Goal: Complete Application Form: Complete application form

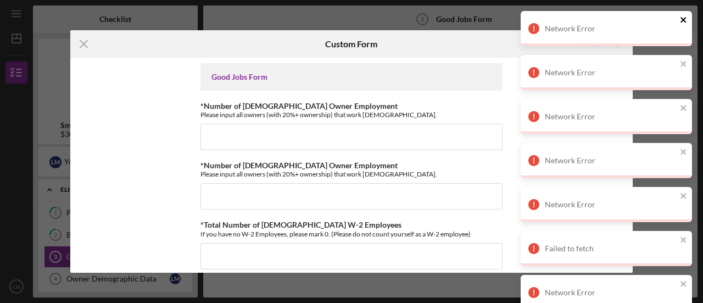
click at [683, 17] on icon "close" at bounding box center [684, 19] width 8 height 9
click at [685, 23] on icon "close" at bounding box center [684, 19] width 8 height 9
click at [681, 19] on icon "close" at bounding box center [684, 19] width 8 height 9
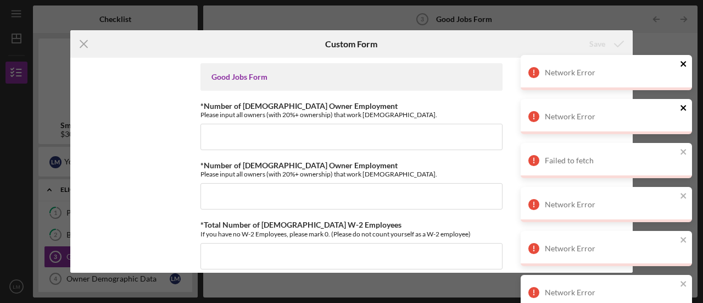
drag, startPoint x: 684, startPoint y: 60, endPoint x: 683, endPoint y: 71, distance: 11.0
click at [684, 62] on div "Network Error" at bounding box center [606, 72] width 171 height 35
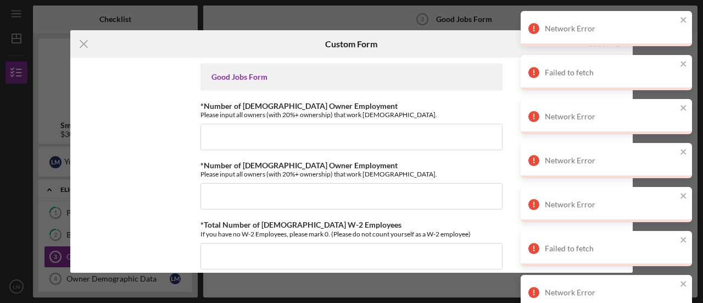
drag, startPoint x: 679, startPoint y: 19, endPoint x: 687, endPoint y: 36, distance: 18.9
click at [679, 19] on div "Network Error" at bounding box center [606, 28] width 171 height 35
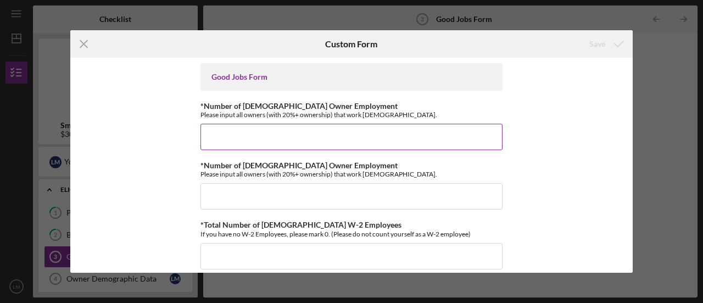
click at [376, 130] on input "*Number of [DEMOGRAPHIC_DATA] Owner Employment" at bounding box center [352, 137] width 302 height 26
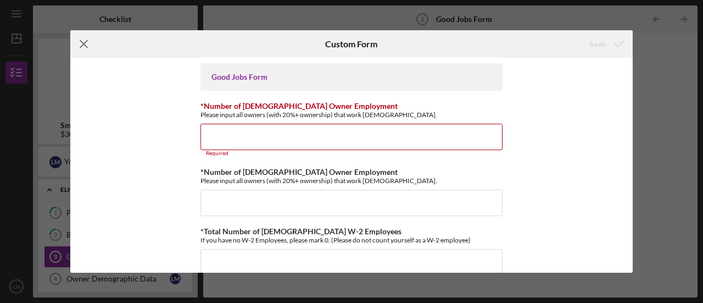
click at [81, 38] on icon "Icon/Menu Close" at bounding box center [83, 43] width 27 height 27
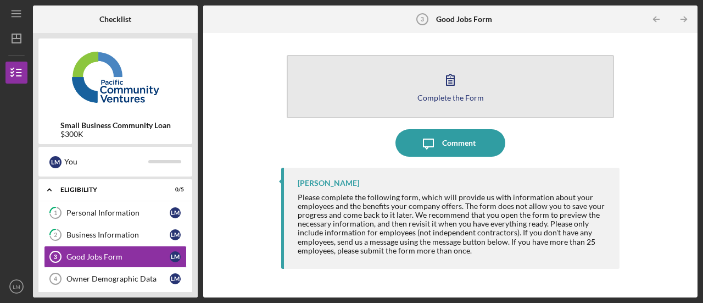
click at [447, 95] on div "Complete the Form" at bounding box center [451, 97] width 66 height 8
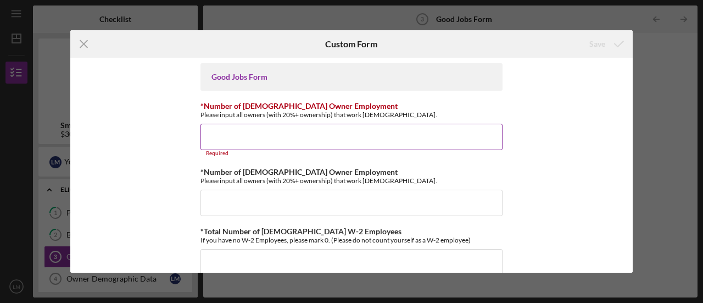
click at [291, 134] on input "*Number of [DEMOGRAPHIC_DATA] Owner Employment" at bounding box center [352, 137] width 302 height 26
type input "1"
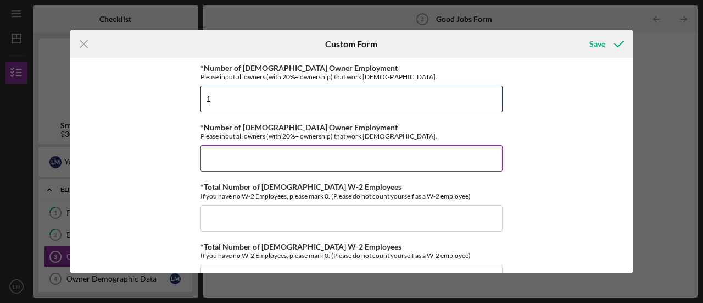
scroll to position [55, 0]
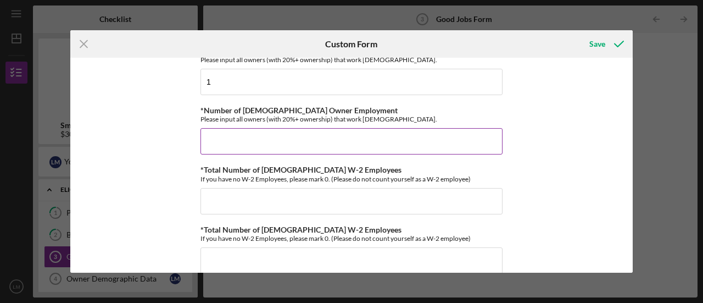
click at [292, 141] on input "*Number of [DEMOGRAPHIC_DATA] Owner Employment" at bounding box center [352, 141] width 302 height 26
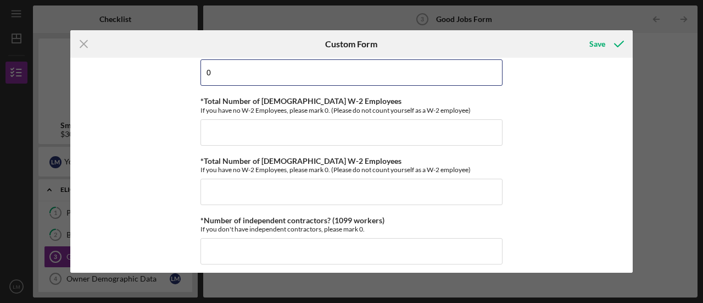
scroll to position [110, 0]
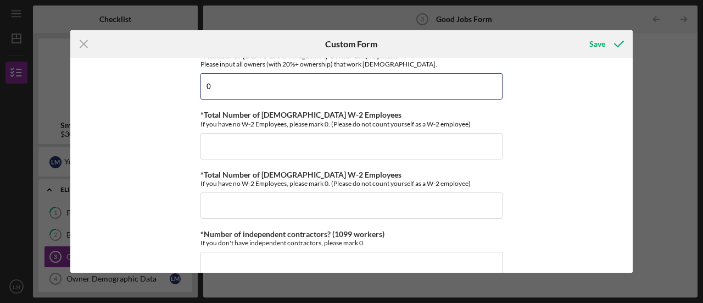
type input "0"
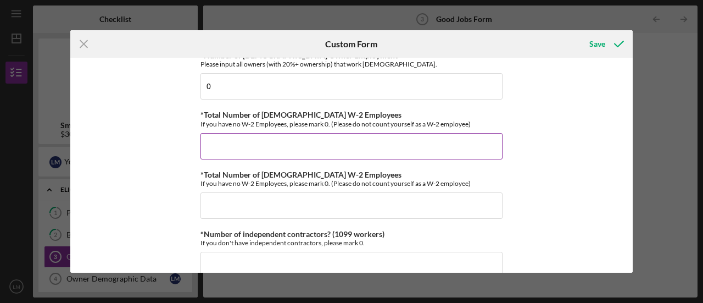
click at [235, 145] on input "*Total Number of [DEMOGRAPHIC_DATA] W-2 Employees" at bounding box center [352, 146] width 302 height 26
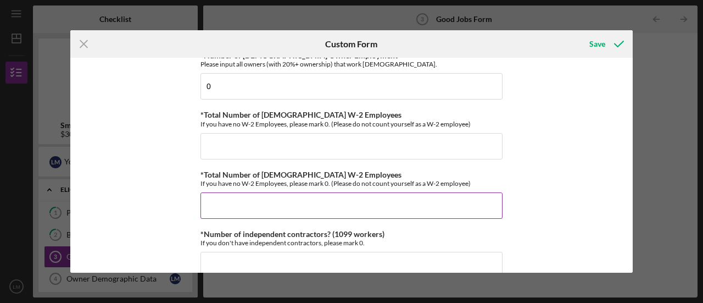
click at [474, 191] on div "*Total Number of [DEMOGRAPHIC_DATA] W-2 Employees If you have no W-2 Employees,…" at bounding box center [352, 194] width 302 height 48
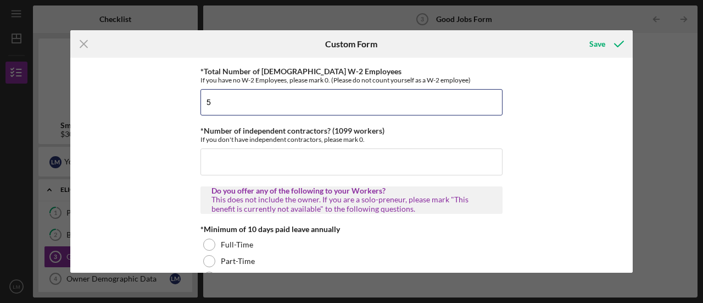
scroll to position [220, 0]
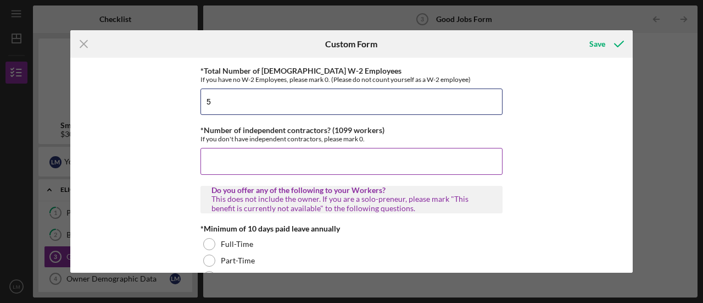
type input "5"
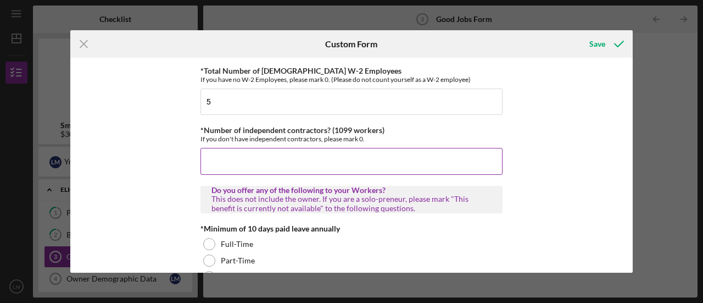
click at [229, 156] on input "*Number of independent contractors? (1099 workers)" at bounding box center [352, 161] width 302 height 26
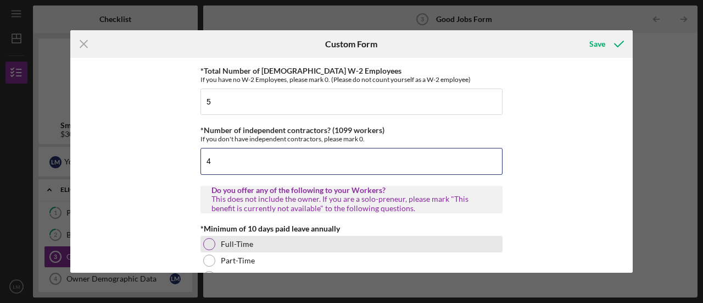
scroll to position [110, 0]
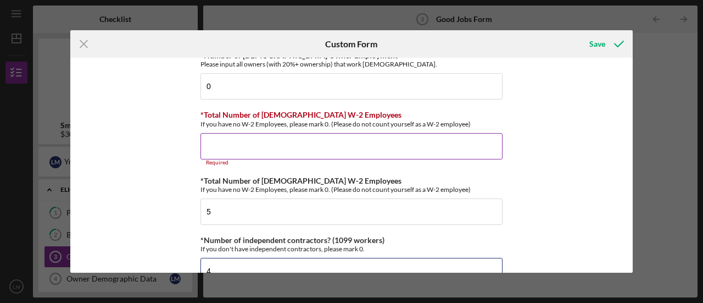
type input "4"
click at [355, 146] on input "*Total Number of [DEMOGRAPHIC_DATA] W-2 Employees" at bounding box center [352, 146] width 302 height 26
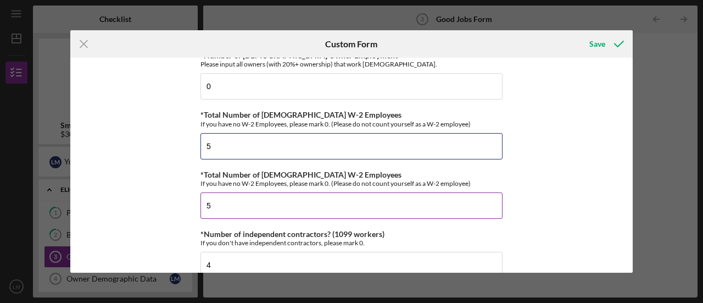
type input "5"
drag, startPoint x: 229, startPoint y: 210, endPoint x: 160, endPoint y: 197, distance: 70.0
click at [160, 197] on div "Good Jobs Form *Number of [DEMOGRAPHIC_DATA] Owner Employment Please input all …" at bounding box center [351, 165] width 563 height 215
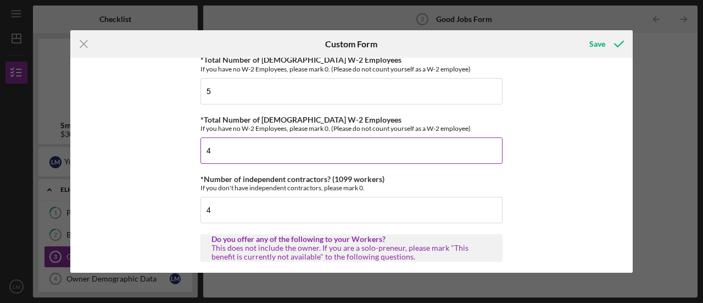
scroll to position [220, 0]
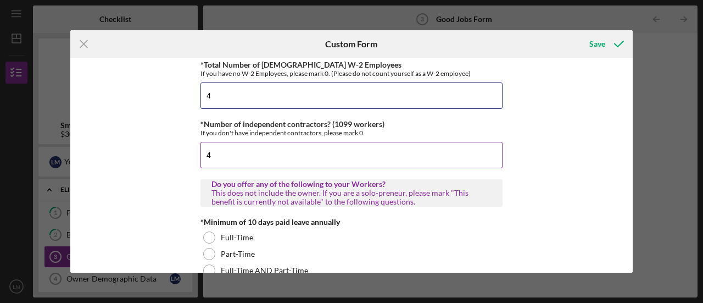
type input "4"
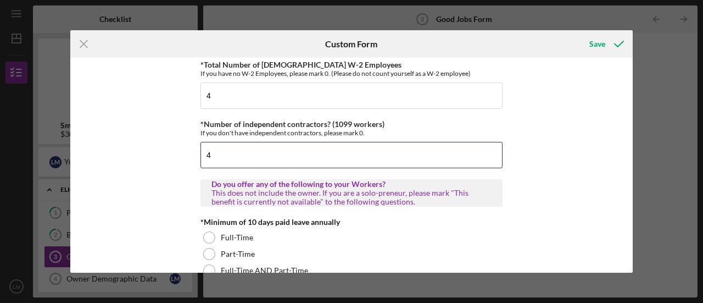
drag, startPoint x: 214, startPoint y: 153, endPoint x: 190, endPoint y: 152, distance: 24.2
click at [190, 152] on div "Good Jobs Form *Number of [DEMOGRAPHIC_DATA] Owner Employment Please input all …" at bounding box center [351, 165] width 563 height 215
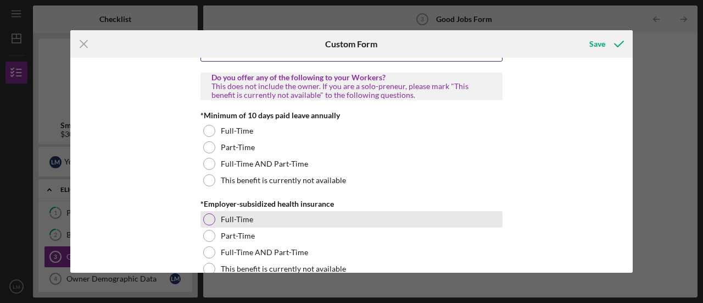
scroll to position [330, 0]
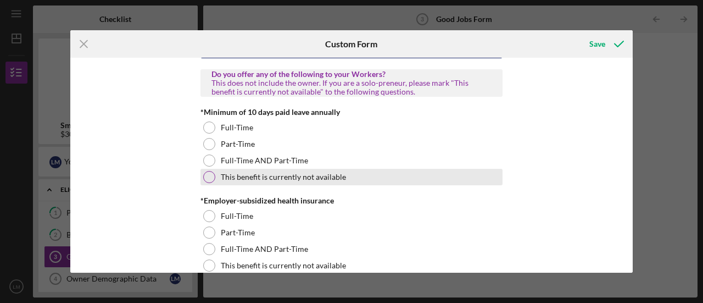
type input "0"
click at [207, 175] on div at bounding box center [209, 177] width 12 height 12
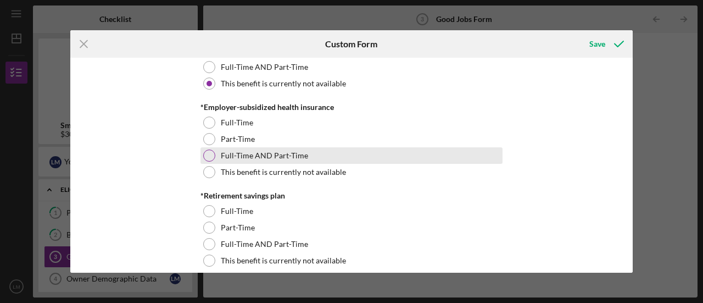
scroll to position [440, 0]
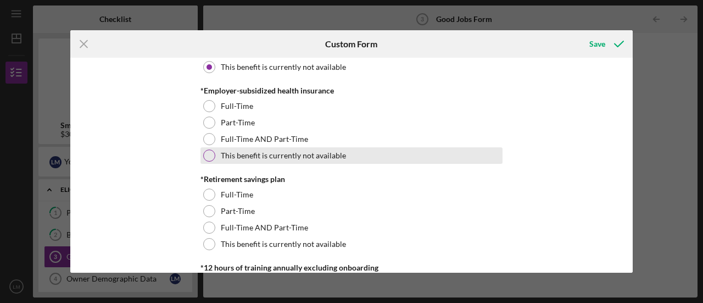
click at [211, 152] on div at bounding box center [209, 155] width 12 height 12
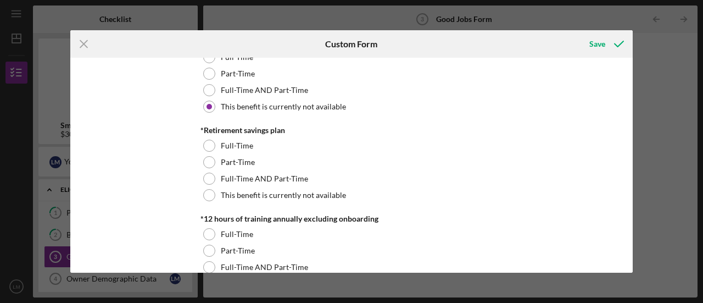
scroll to position [550, 0]
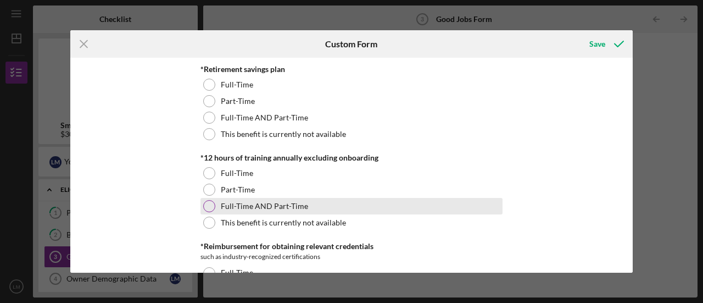
click at [206, 201] on div at bounding box center [209, 206] width 12 height 12
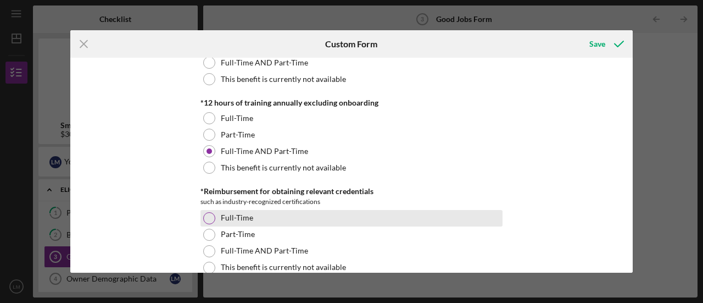
scroll to position [659, 0]
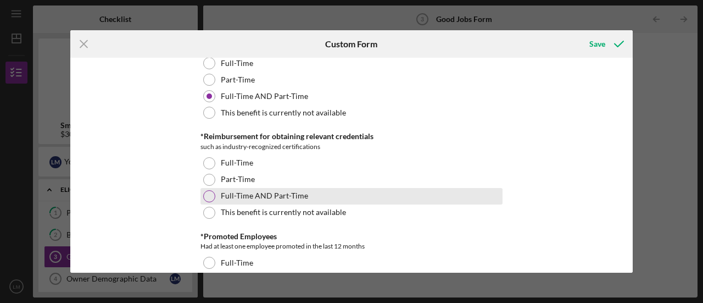
click at [412, 193] on div "Full-Time AND Part-Time" at bounding box center [352, 196] width 302 height 16
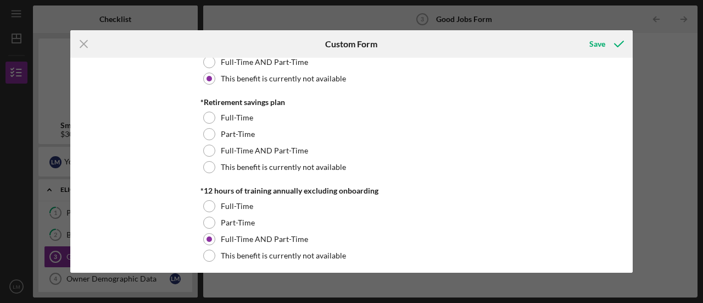
scroll to position [495, 0]
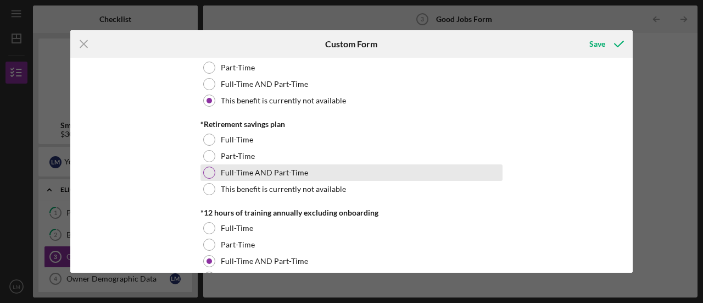
click at [303, 167] on div "Full-Time AND Part-Time" at bounding box center [352, 172] width 302 height 16
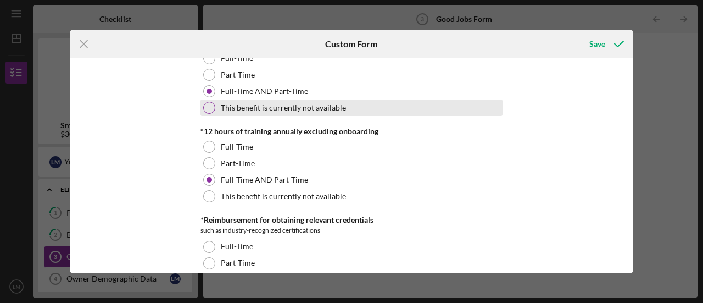
scroll to position [605, 0]
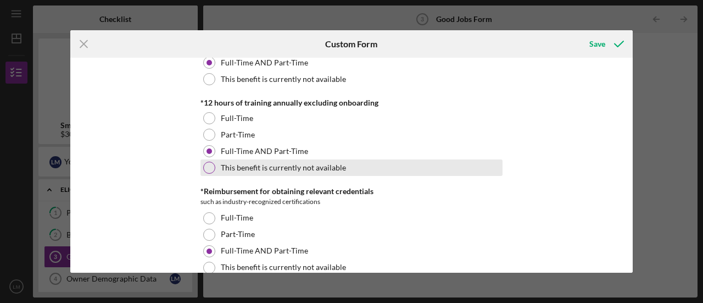
click at [213, 166] on div "This benefit is currently not available" at bounding box center [352, 167] width 302 height 16
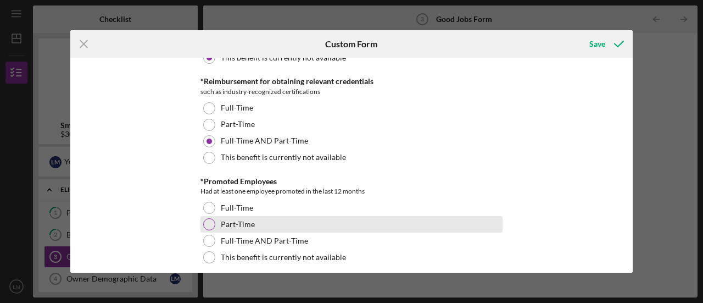
scroll to position [769, 0]
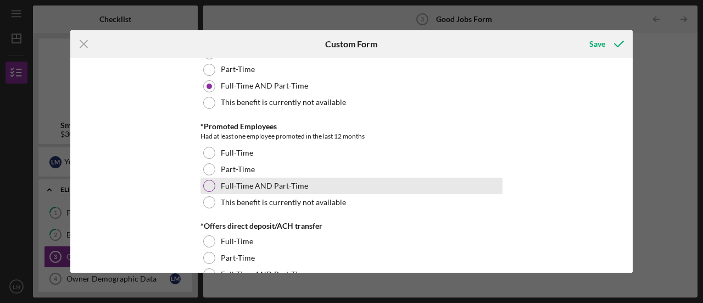
click at [292, 178] on div "Full-Time AND Part-Time" at bounding box center [352, 186] width 302 height 16
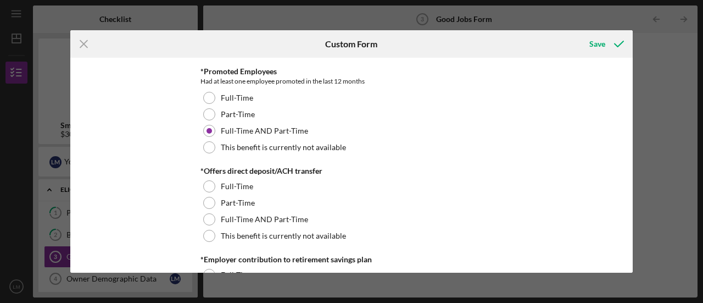
scroll to position [879, 0]
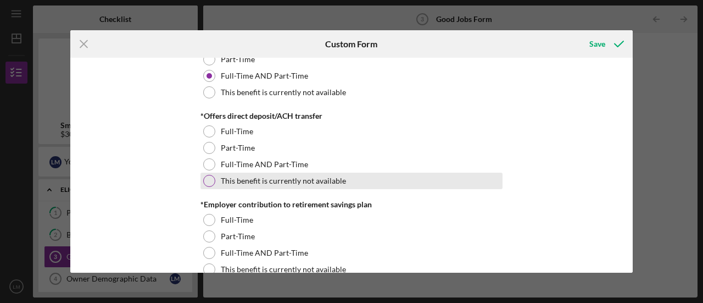
click at [214, 179] on div "This benefit is currently not available" at bounding box center [352, 181] width 302 height 16
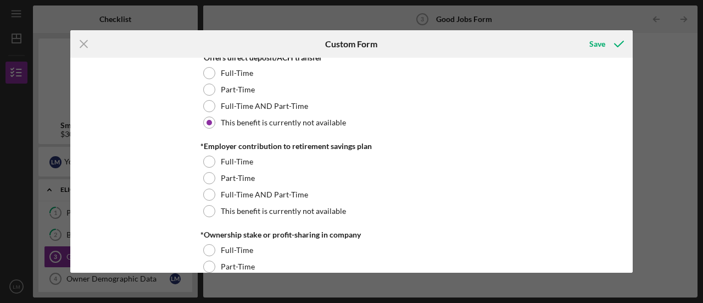
scroll to position [934, 0]
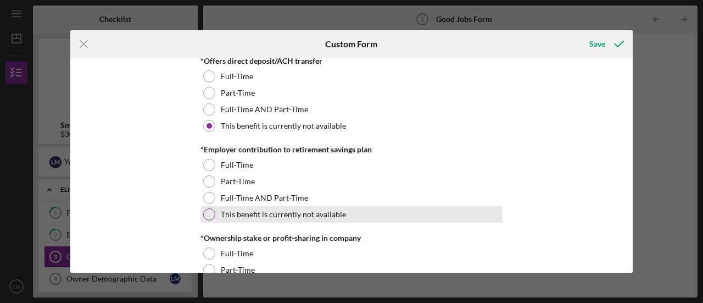
click at [206, 214] on div at bounding box center [209, 214] width 12 height 12
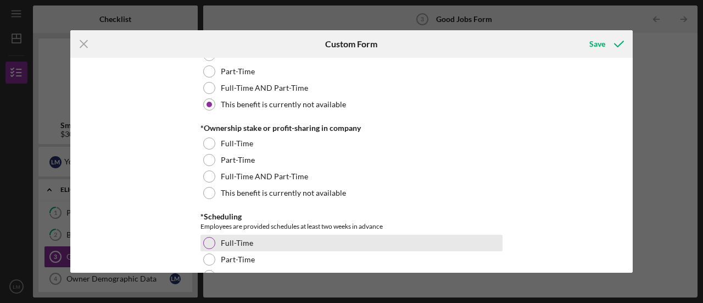
scroll to position [1099, 0]
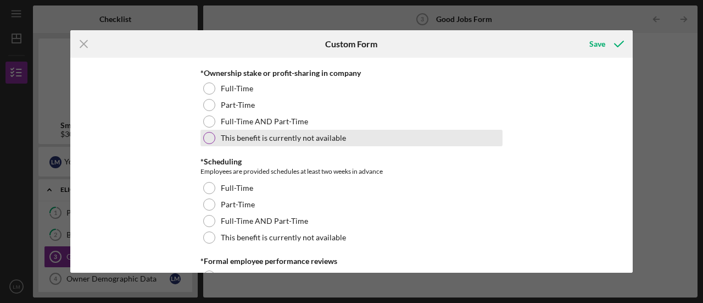
click at [208, 132] on div at bounding box center [209, 138] width 12 height 12
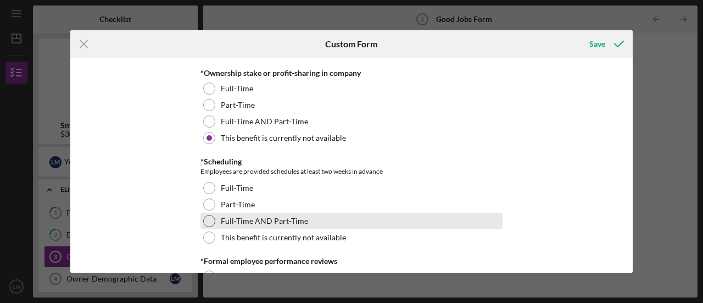
click at [209, 218] on div at bounding box center [209, 221] width 12 height 12
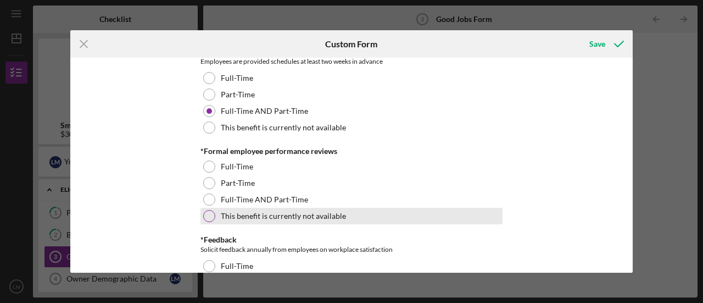
scroll to position [1319, 0]
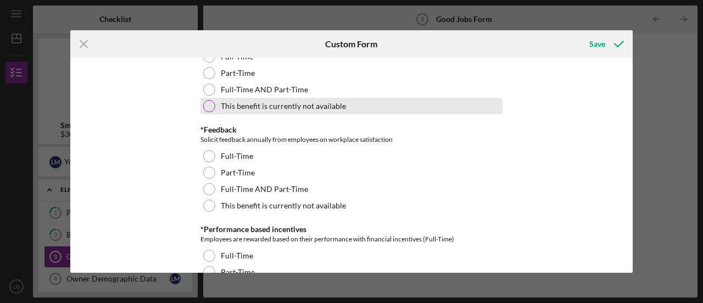
click at [212, 104] on div at bounding box center [209, 106] width 12 height 12
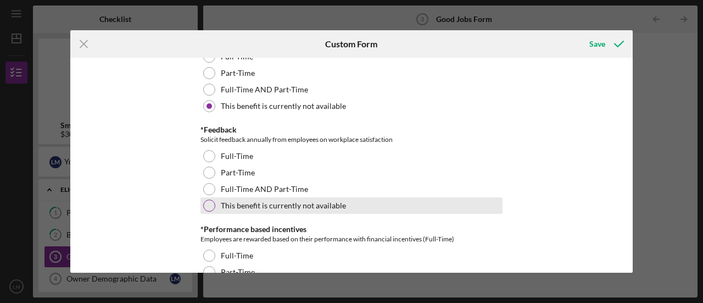
click at [208, 201] on div at bounding box center [209, 205] width 12 height 12
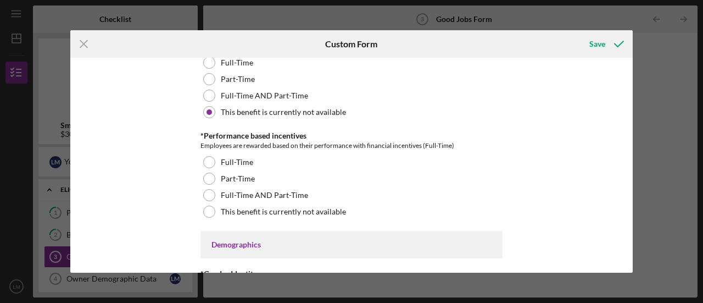
scroll to position [1429, 0]
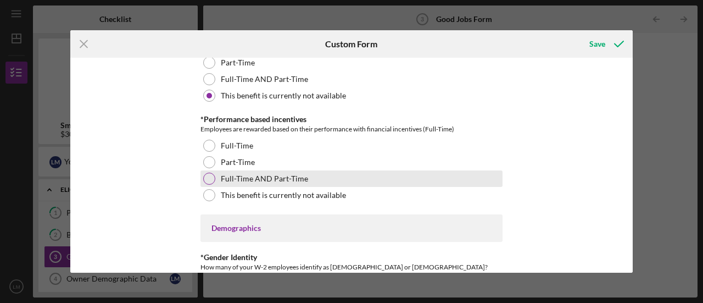
click at [212, 178] on div at bounding box center [209, 179] width 12 height 12
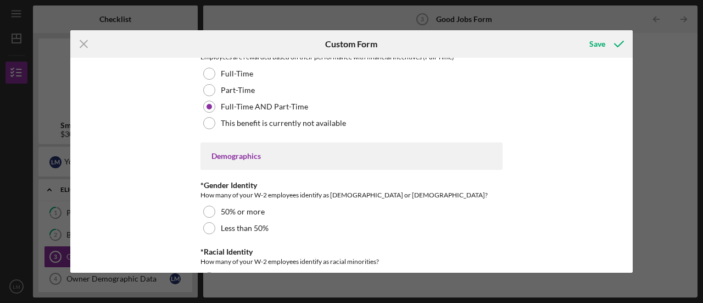
scroll to position [1539, 0]
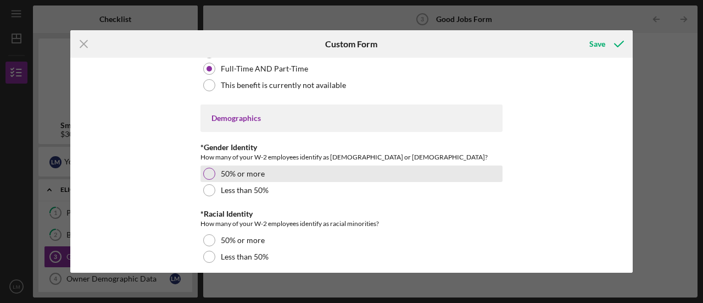
click at [212, 169] on div at bounding box center [209, 174] width 12 height 12
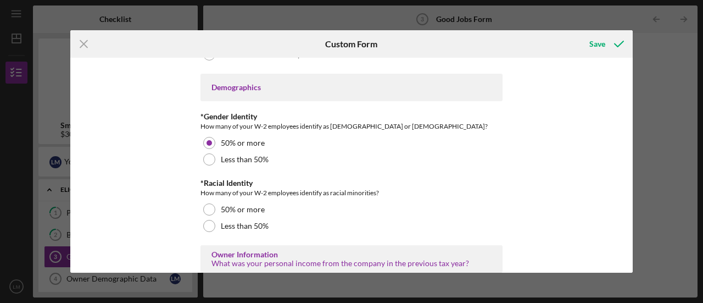
scroll to position [1594, 0]
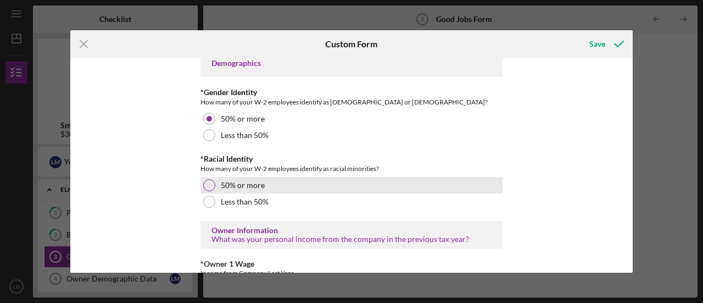
click at [204, 179] on div at bounding box center [209, 185] width 12 height 12
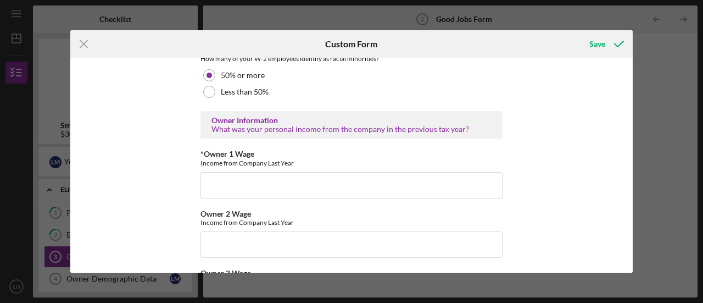
scroll to position [1759, 0]
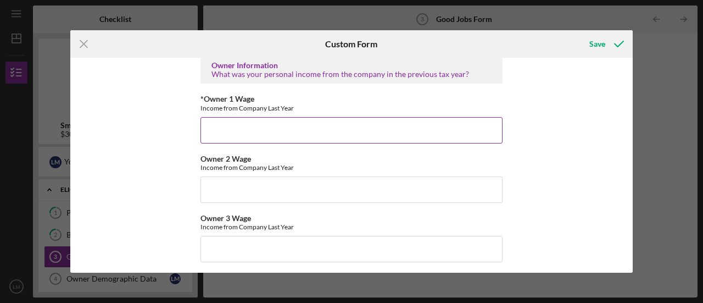
click at [313, 127] on input "*Owner 1 Wage" at bounding box center [352, 130] width 302 height 26
type input "36,000"
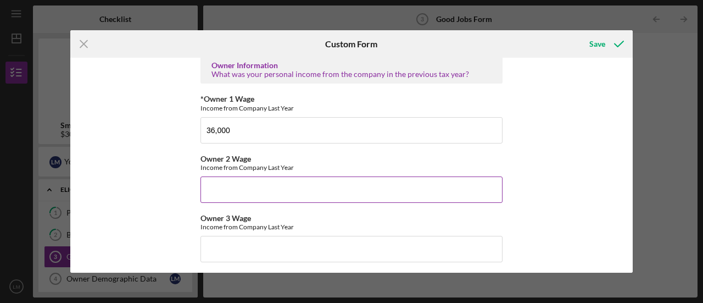
click at [314, 183] on input "Owner 2 Wage" at bounding box center [352, 189] width 302 height 26
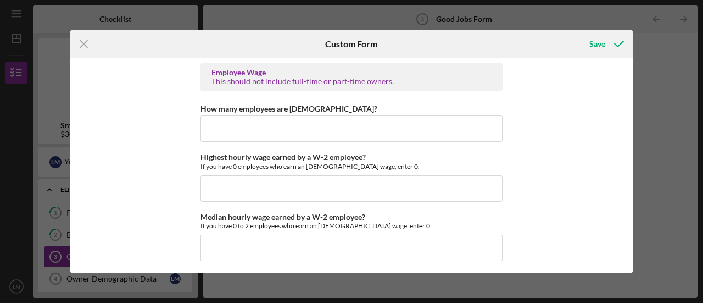
scroll to position [2088, 0]
click at [278, 125] on input "How many employees are [DEMOGRAPHIC_DATA]?" at bounding box center [352, 127] width 302 height 26
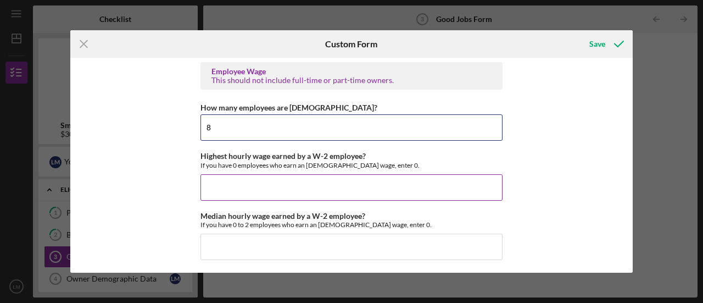
type input "8"
click at [256, 183] on input "Highest hourly wage earned by a W-2 employee?" at bounding box center [352, 187] width 302 height 26
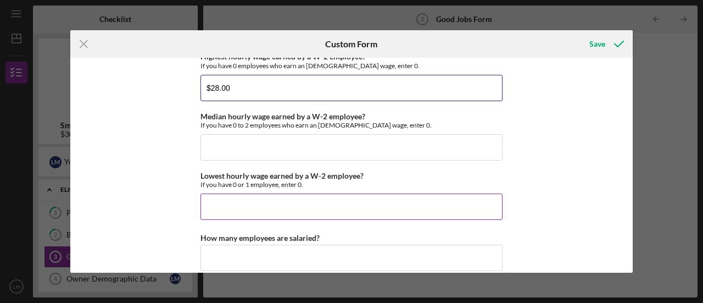
scroll to position [2198, 0]
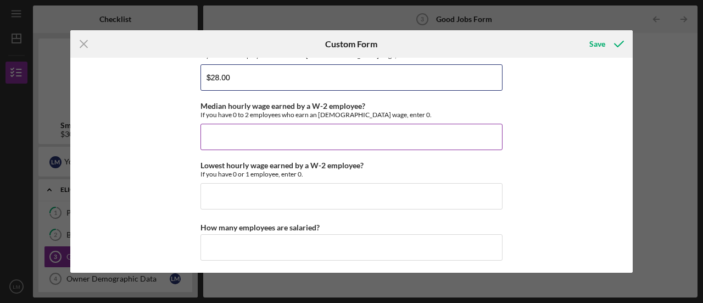
type input "$28.00"
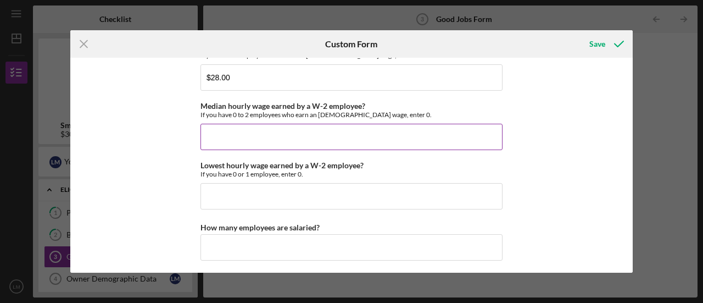
click at [266, 136] on input "Median hourly wage earned by a W-2 employee?" at bounding box center [352, 137] width 302 height 26
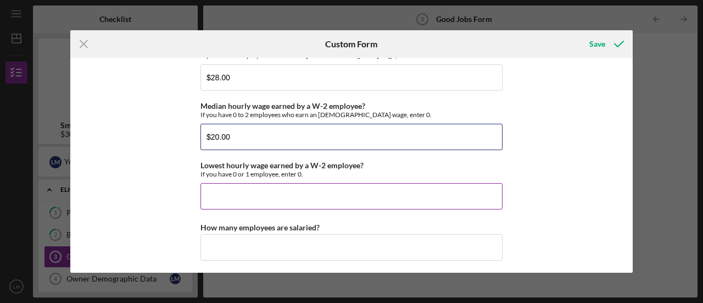
type input "$20.00"
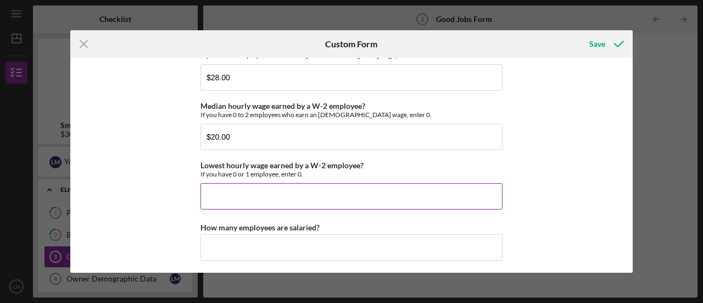
drag, startPoint x: 249, startPoint y: 176, endPoint x: 247, endPoint y: 185, distance: 8.9
click at [249, 177] on div "Lowest hourly wage earned by a W-2 employee? If you have 0 or 1 employee, enter…" at bounding box center [352, 185] width 302 height 48
click at [247, 185] on input "Lowest hourly wage earned by a W-2 employee?" at bounding box center [352, 196] width 302 height 26
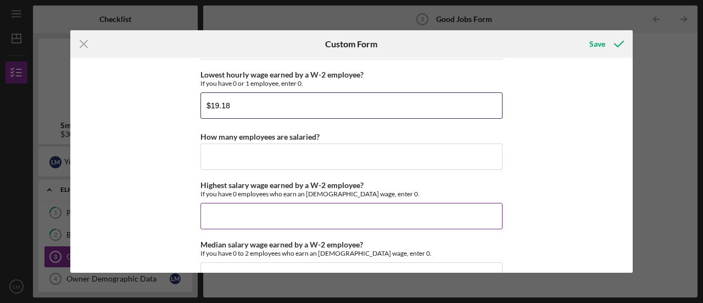
scroll to position [2308, 0]
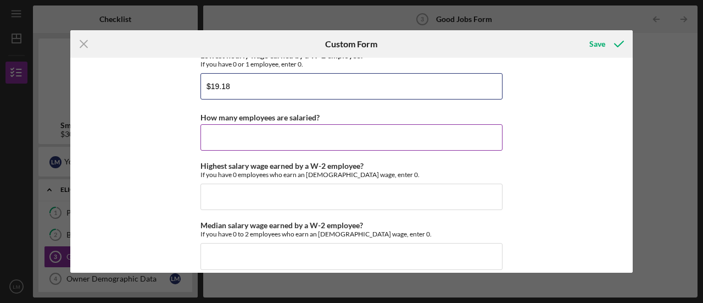
type input "$19.18"
click at [276, 134] on input "How many employees are salaried?" at bounding box center [352, 137] width 302 height 26
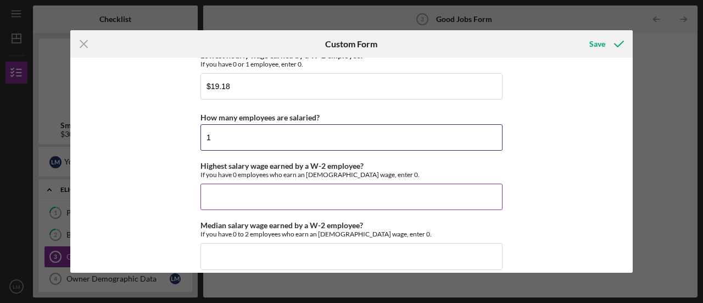
type input "1"
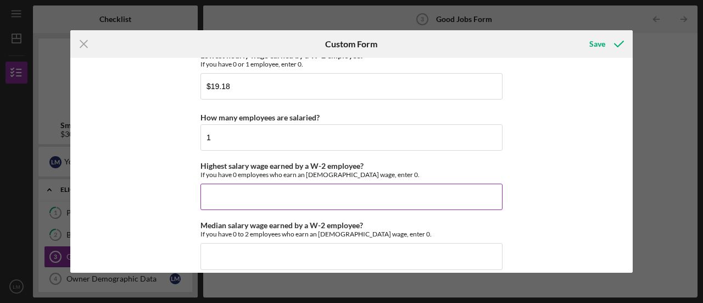
click at [246, 192] on input "Highest salary wage earned by a W-2 employee?" at bounding box center [352, 197] width 302 height 26
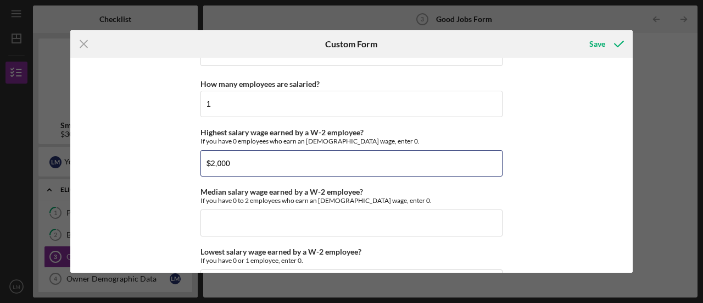
scroll to position [2418, 0]
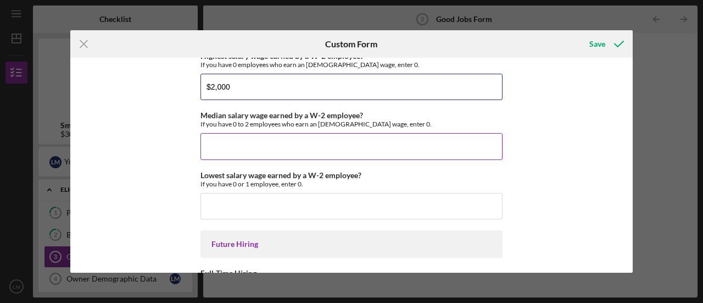
type input "$2,000"
click at [318, 143] on input "Median salary wage earned by a W-2 employee?" at bounding box center [352, 146] width 302 height 26
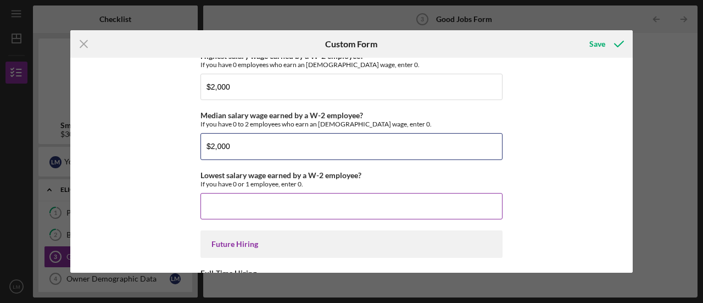
type input "$2,000"
click at [268, 193] on input "Lowest salary wage earned by a W-2 employee?" at bounding box center [352, 206] width 302 height 26
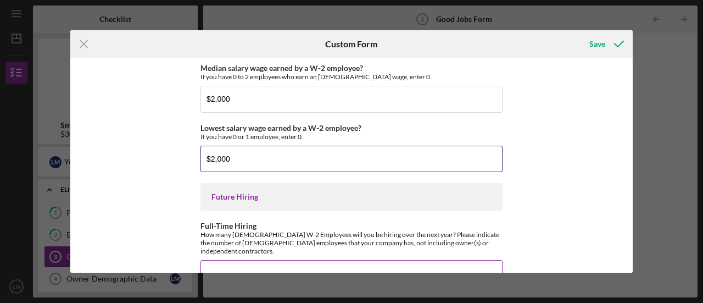
scroll to position [2528, 0]
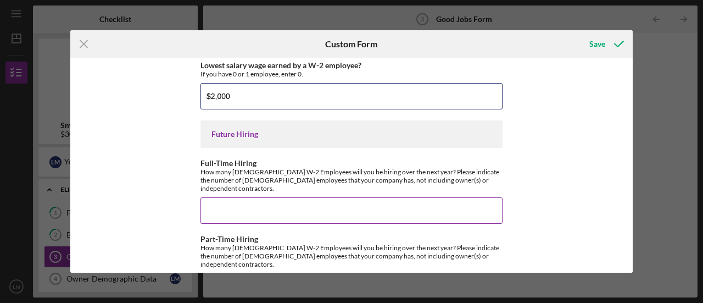
type input "$2,000"
click at [417, 197] on input "Full-Time Hiring" at bounding box center [352, 210] width 302 height 26
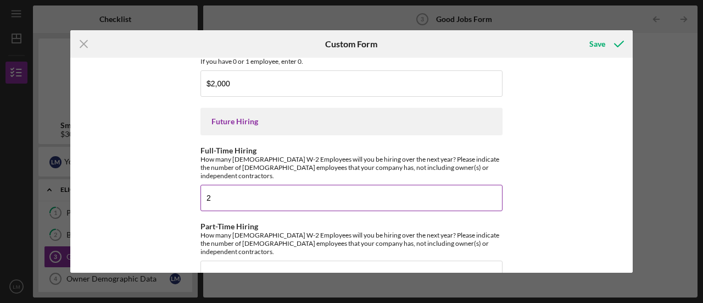
scroll to position [2547, 0]
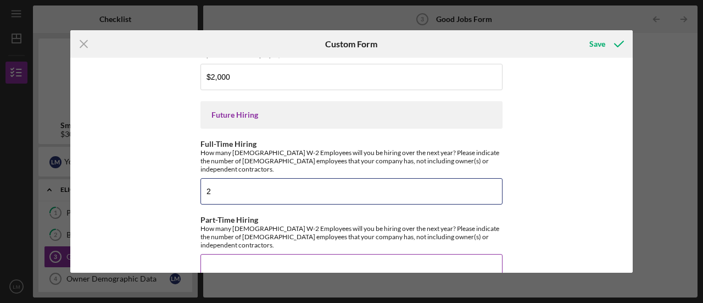
type input "2"
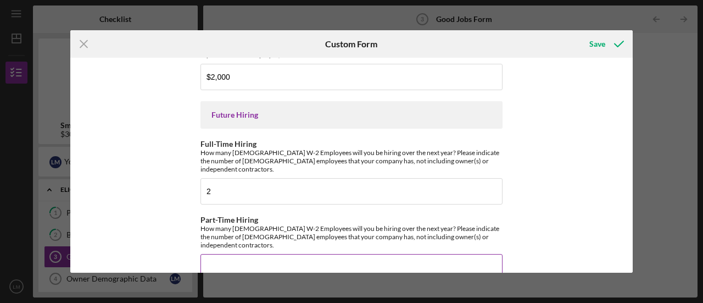
click at [276, 254] on input "Part-Time Hiring" at bounding box center [352, 267] width 302 height 26
type input "2"
drag, startPoint x: 594, startPoint y: 43, endPoint x: 597, endPoint y: 53, distance: 10.4
click at [594, 43] on div "Save" at bounding box center [598, 44] width 16 height 22
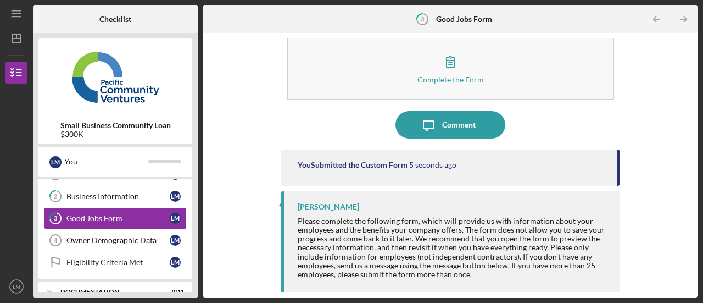
scroll to position [55, 0]
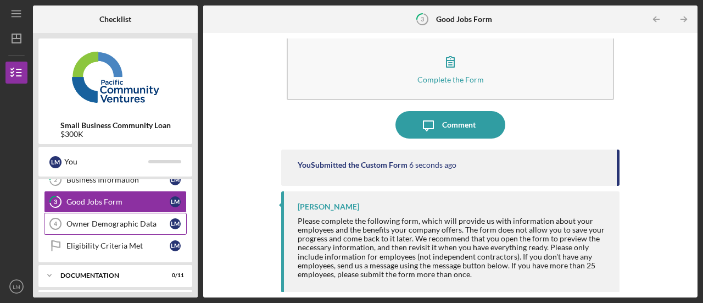
click at [115, 223] on div "Owner Demographic Data" at bounding box center [117, 223] width 103 height 9
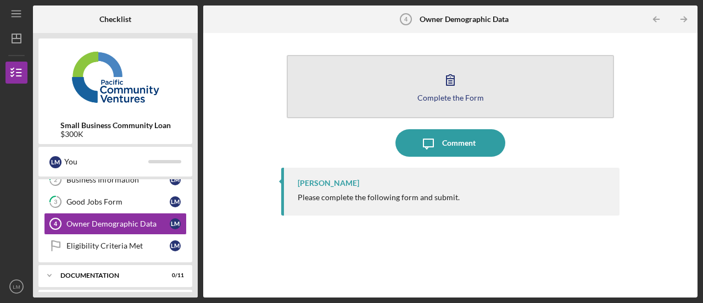
click at [466, 84] on button "Complete the Form Form" at bounding box center [451, 86] width 328 height 63
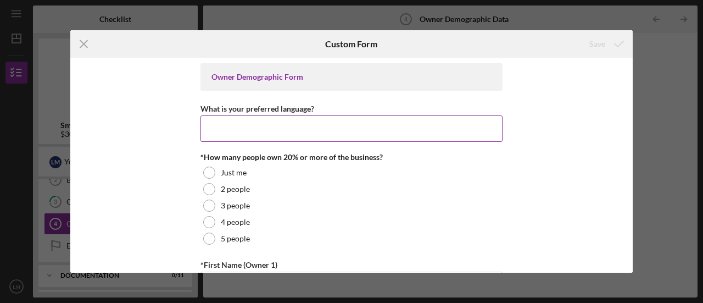
click at [397, 125] on input "What is your preferred language?" at bounding box center [352, 128] width 302 height 26
type input "E"
type input "Spanish"
click at [219, 163] on div "*How many people own 20% or more of the business? Just me 2 people 3 people 4 p…" at bounding box center [352, 200] width 302 height 94
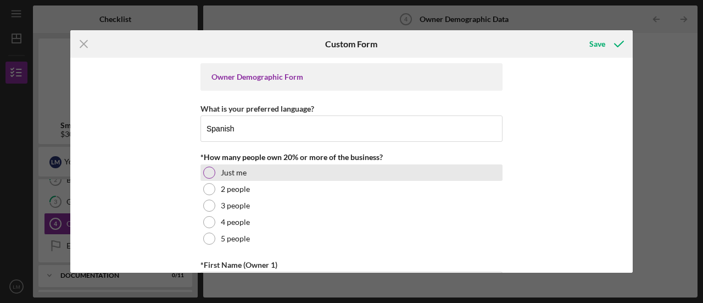
click at [221, 171] on label "Just me" at bounding box center [234, 172] width 26 height 9
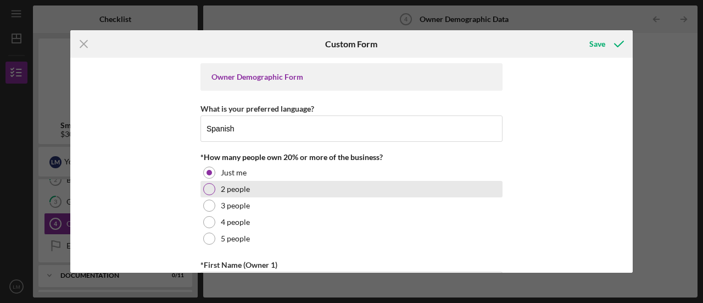
scroll to position [110, 0]
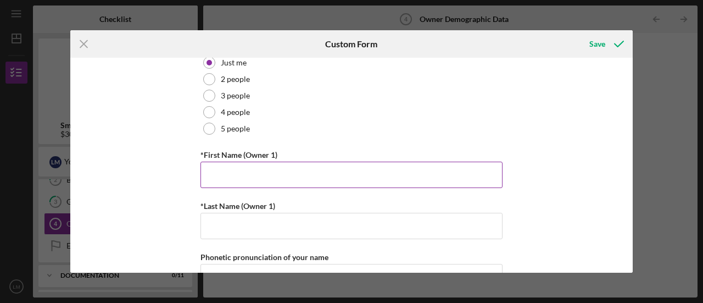
click at [333, 171] on input "*First Name (Owner 1)" at bounding box center [352, 175] width 302 height 26
type input "[PERSON_NAME]"
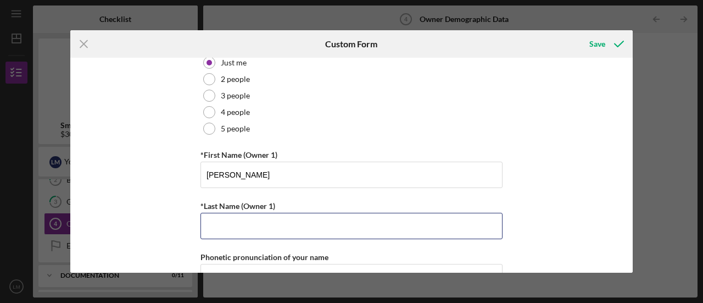
type input "[PERSON_NAME]"
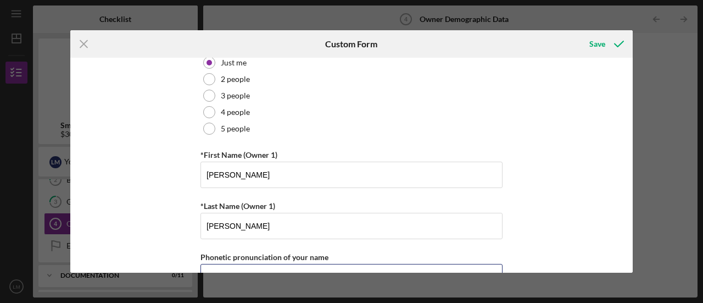
type input "4158289143"
type input "[PERSON_NAME][EMAIL_ADDRESS][DOMAIN_NAME]"
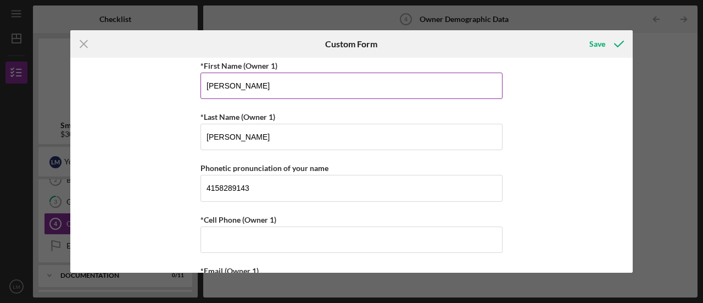
scroll to position [220, 0]
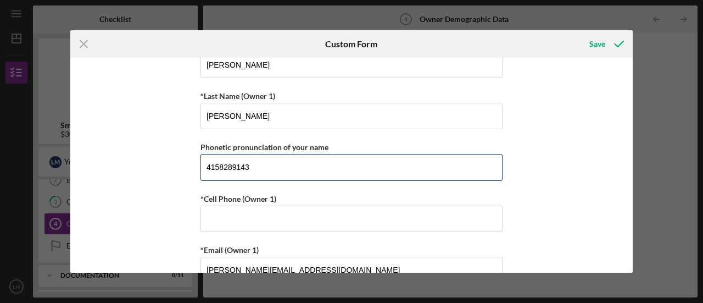
drag, startPoint x: 250, startPoint y: 164, endPoint x: 151, endPoint y: 160, distance: 99.6
click at [151, 160] on div "Owner Demographic Form What is your preferred language? [DEMOGRAPHIC_DATA] *How…" at bounding box center [351, 165] width 563 height 215
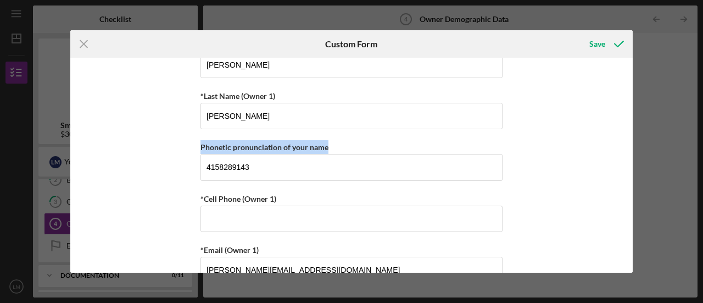
drag, startPoint x: 325, startPoint y: 147, endPoint x: 223, endPoint y: 132, distance: 103.8
click at [190, 145] on div "Owner Demographic Form What is your preferred language? [DEMOGRAPHIC_DATA] *How…" at bounding box center [351, 165] width 563 height 215
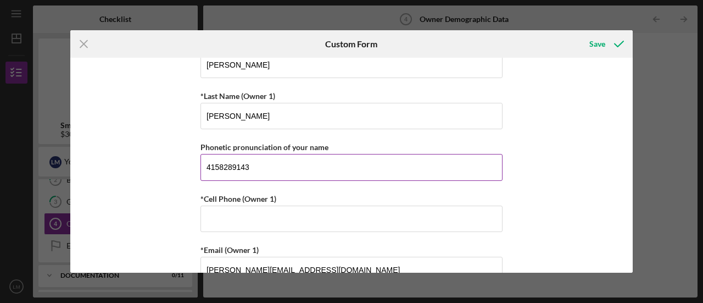
click at [285, 168] on input "4158289143" at bounding box center [352, 167] width 302 height 26
drag, startPoint x: 285, startPoint y: 168, endPoint x: 182, endPoint y: 160, distance: 102.5
click at [182, 160] on div "Owner Demographic Form What is your preferred language? [DEMOGRAPHIC_DATA] *How…" at bounding box center [351, 165] width 563 height 215
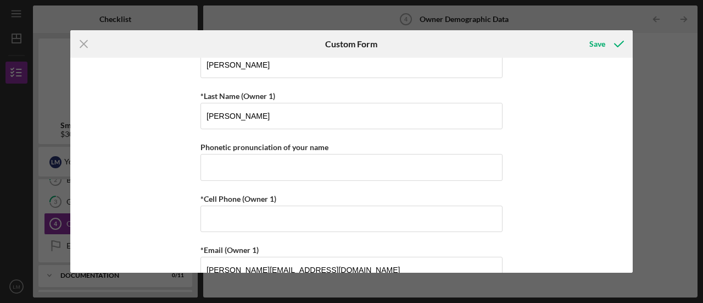
click at [608, 187] on div "Owner Demographic Form What is your preferred language? [DEMOGRAPHIC_DATA] *How…" at bounding box center [351, 165] width 563 height 215
click at [304, 214] on input "*Cell Phone (Owner 1)" at bounding box center [352, 219] width 302 height 26
type input "[PHONE_NUMBER]"
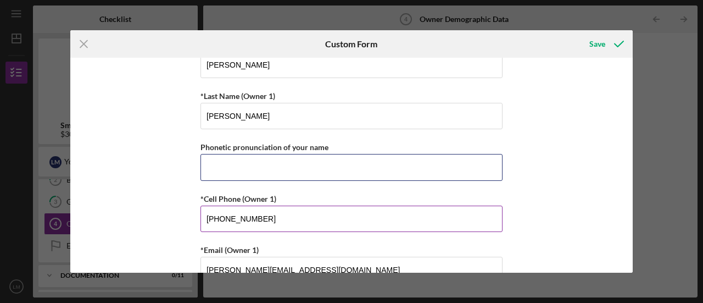
type input "4158289143"
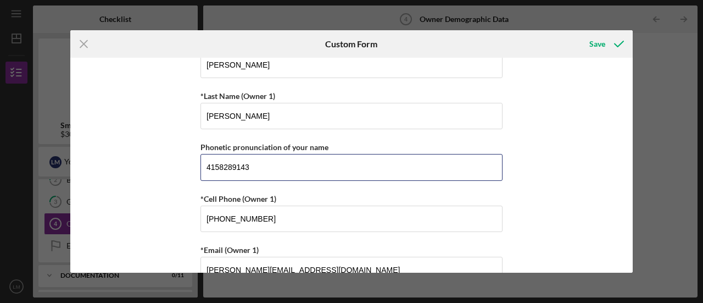
drag, startPoint x: 279, startPoint y: 163, endPoint x: 169, endPoint y: 151, distance: 110.6
click at [169, 151] on div "Owner Demographic Form What is your preferred language? [DEMOGRAPHIC_DATA] *How…" at bounding box center [351, 165] width 563 height 215
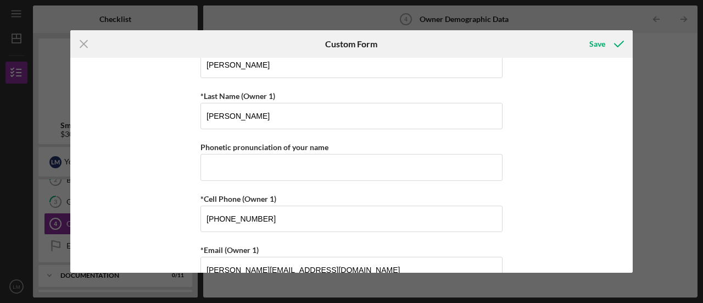
drag, startPoint x: 658, startPoint y: 213, endPoint x: 608, endPoint y: 205, distance: 50.7
click at [658, 214] on div "Icon/Menu Close Custom Form Save Owner Demographic Form What is your preferred …" at bounding box center [351, 151] width 703 height 303
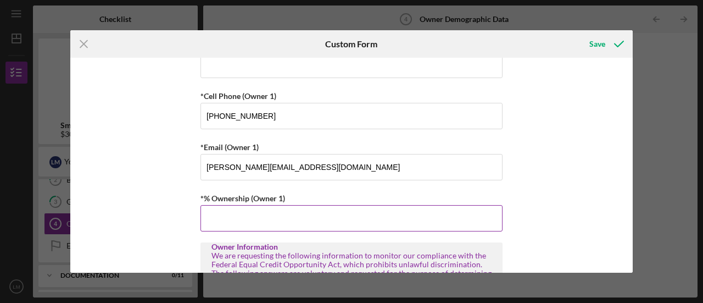
scroll to position [330, 0]
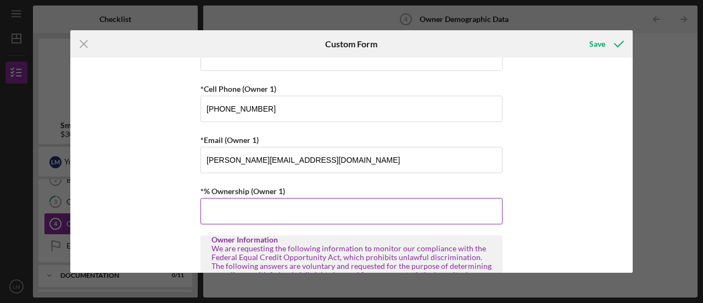
click at [293, 209] on input "*% Ownership (Owner 1)" at bounding box center [352, 211] width 302 height 26
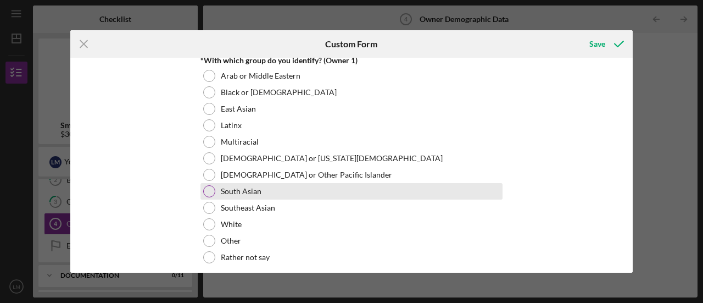
scroll to position [605, 0]
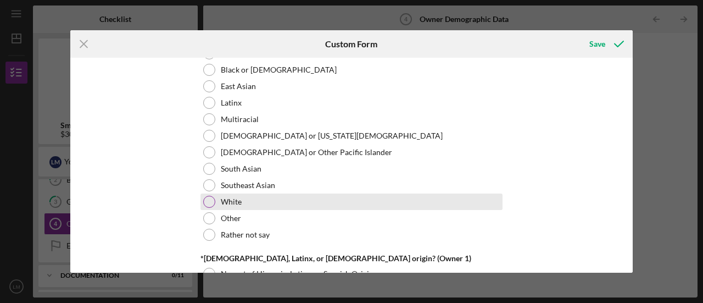
type input "100.00000%"
click at [267, 197] on div "White" at bounding box center [352, 201] width 302 height 16
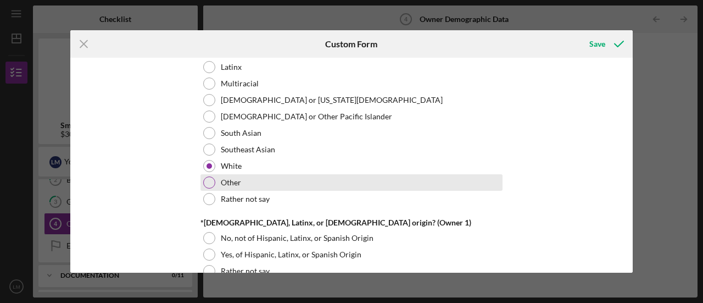
scroll to position [714, 0]
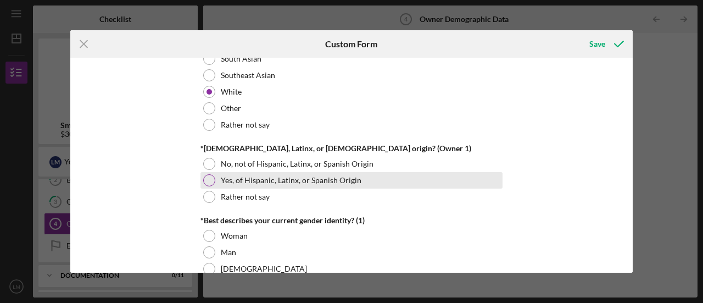
click at [209, 176] on div at bounding box center [209, 180] width 12 height 12
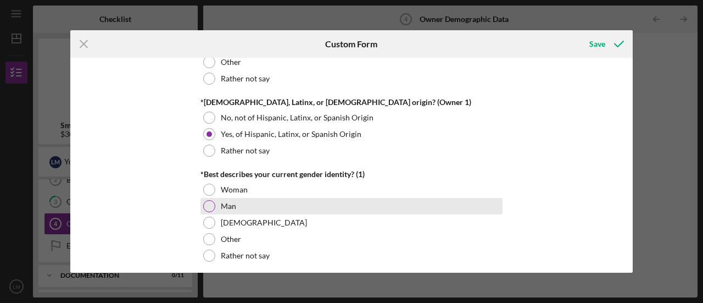
scroll to position [824, 0]
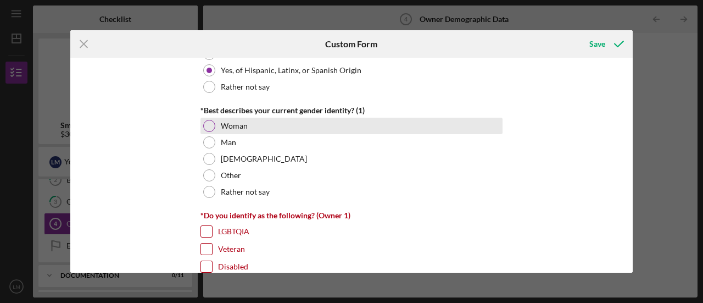
click at [209, 124] on div at bounding box center [209, 126] width 12 height 12
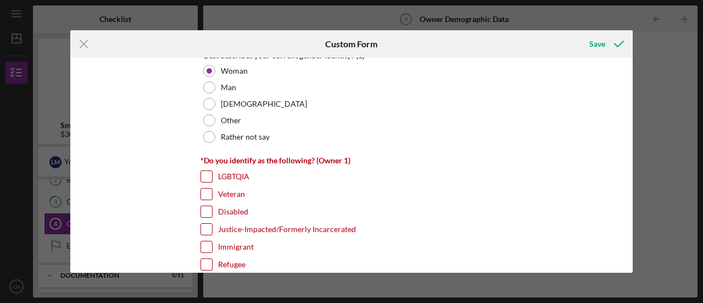
scroll to position [934, 0]
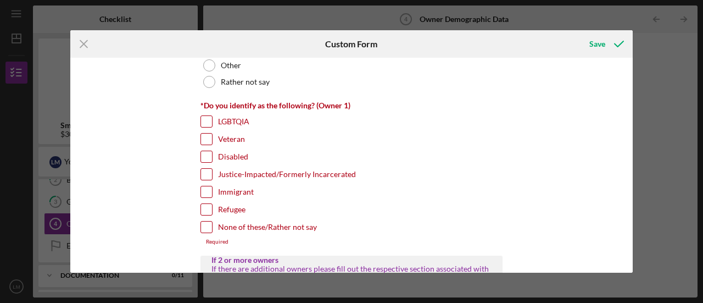
click at [206, 190] on input "Immigrant" at bounding box center [206, 191] width 11 height 11
checkbox input "true"
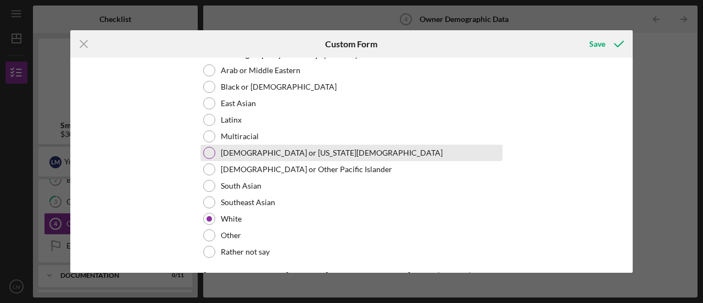
scroll to position [605, 0]
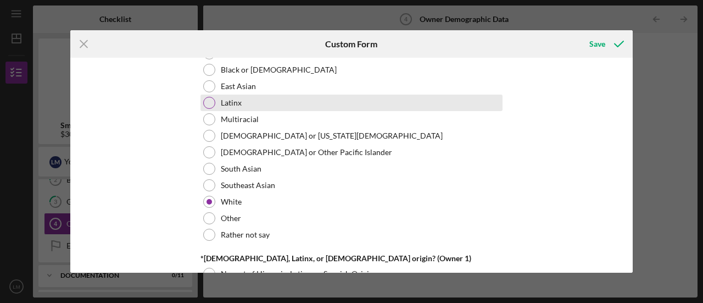
click at [355, 95] on div "Latinx" at bounding box center [352, 103] width 302 height 16
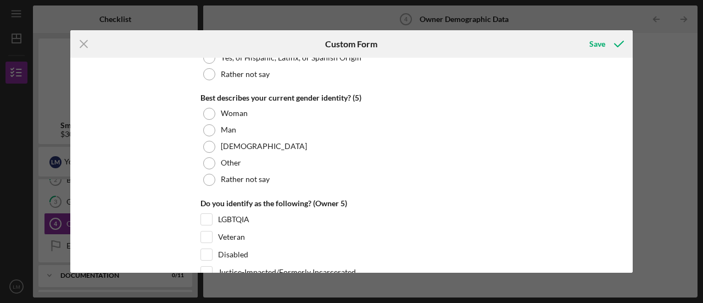
scroll to position [4301, 0]
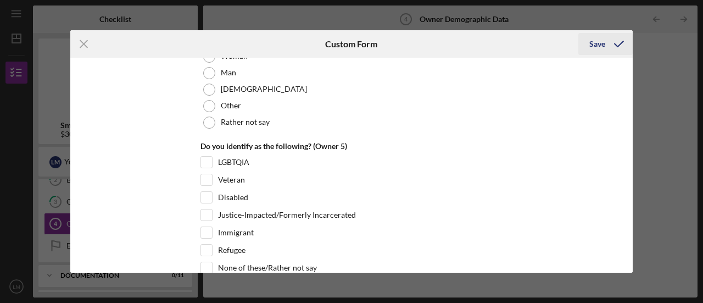
click at [606, 38] on icon "submit" at bounding box center [619, 43] width 27 height 27
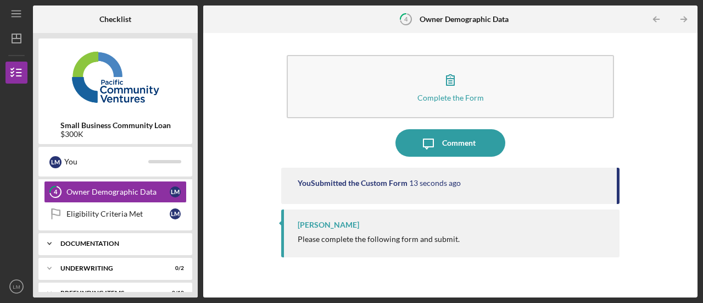
scroll to position [103, 0]
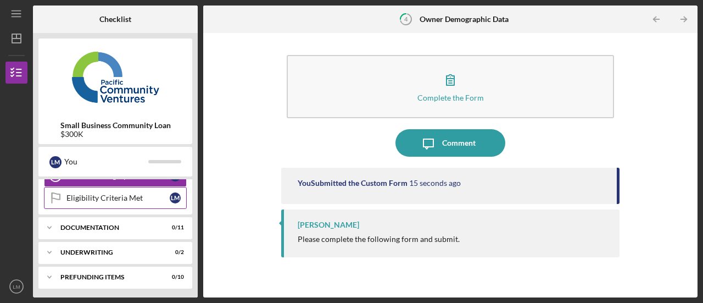
click at [110, 199] on div "Eligibility Criteria Met" at bounding box center [117, 197] width 103 height 9
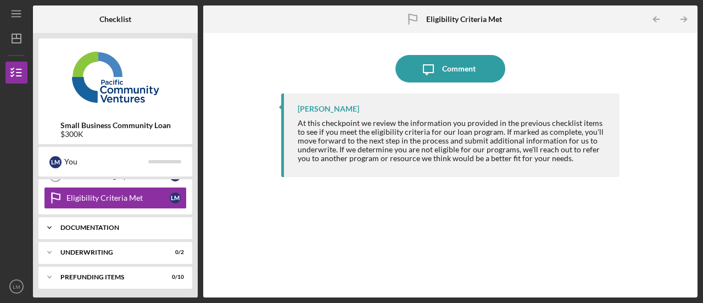
click at [111, 227] on div "Documentation" at bounding box center [119, 227] width 118 height 7
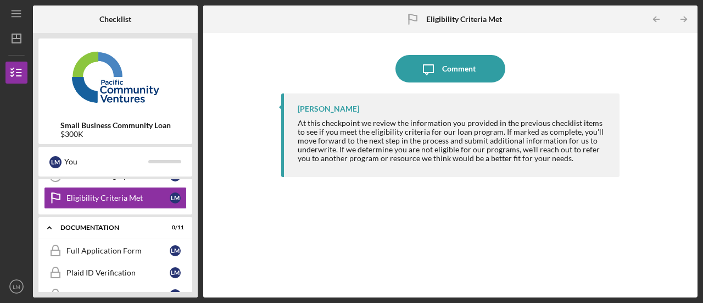
scroll to position [158, 0]
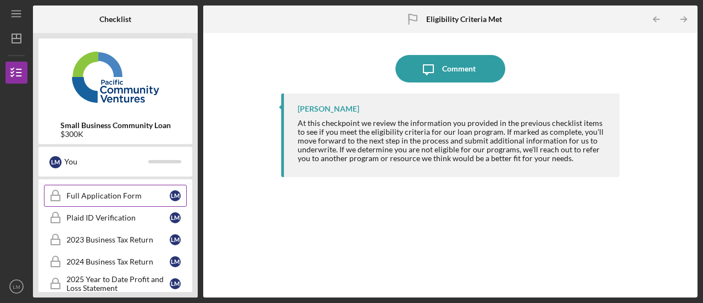
click at [126, 192] on div "Full Application Form" at bounding box center [117, 195] width 103 height 9
